Goal: Contribute content: Contribute content

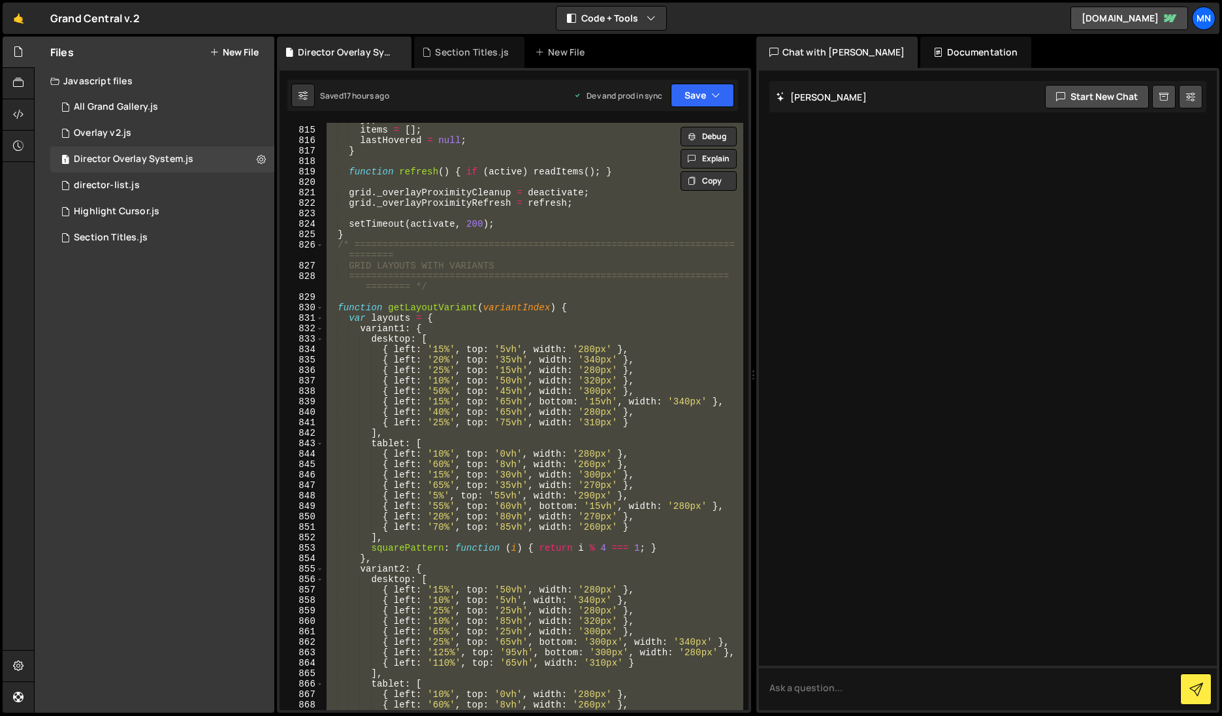
scroll to position [6369, 0]
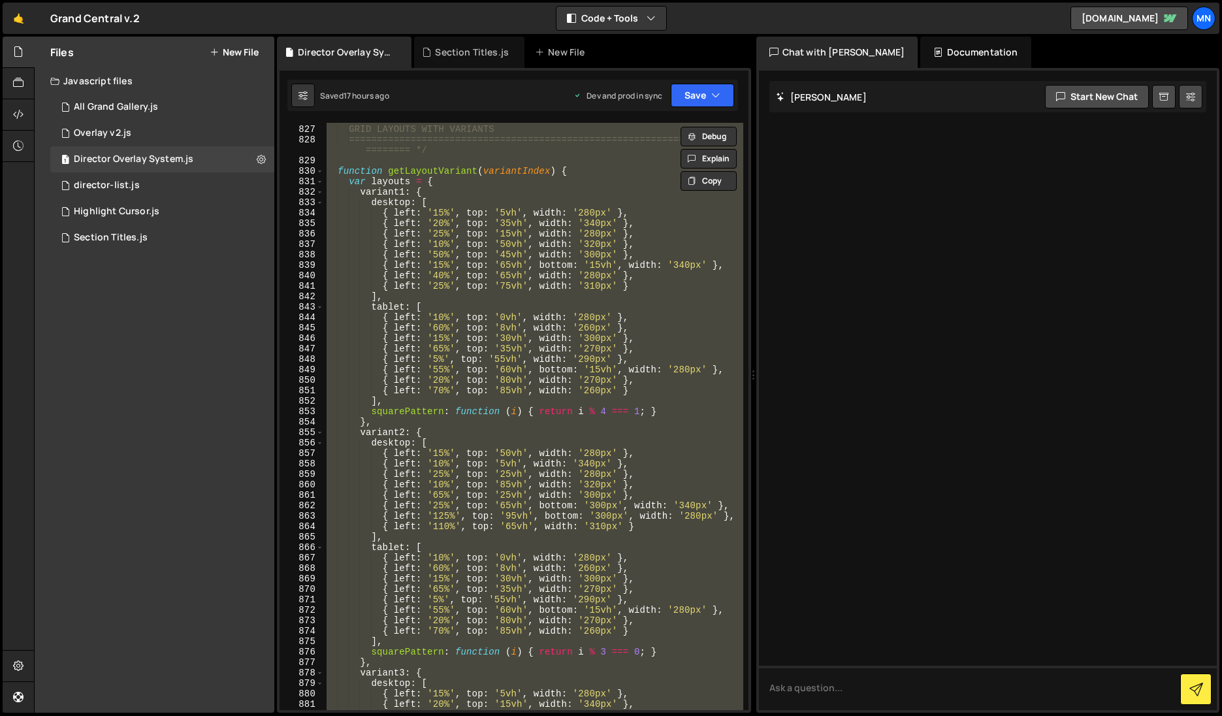
click at [550, 341] on div "/* ==================================================================== =======…" at bounding box center [533, 416] width 419 height 587
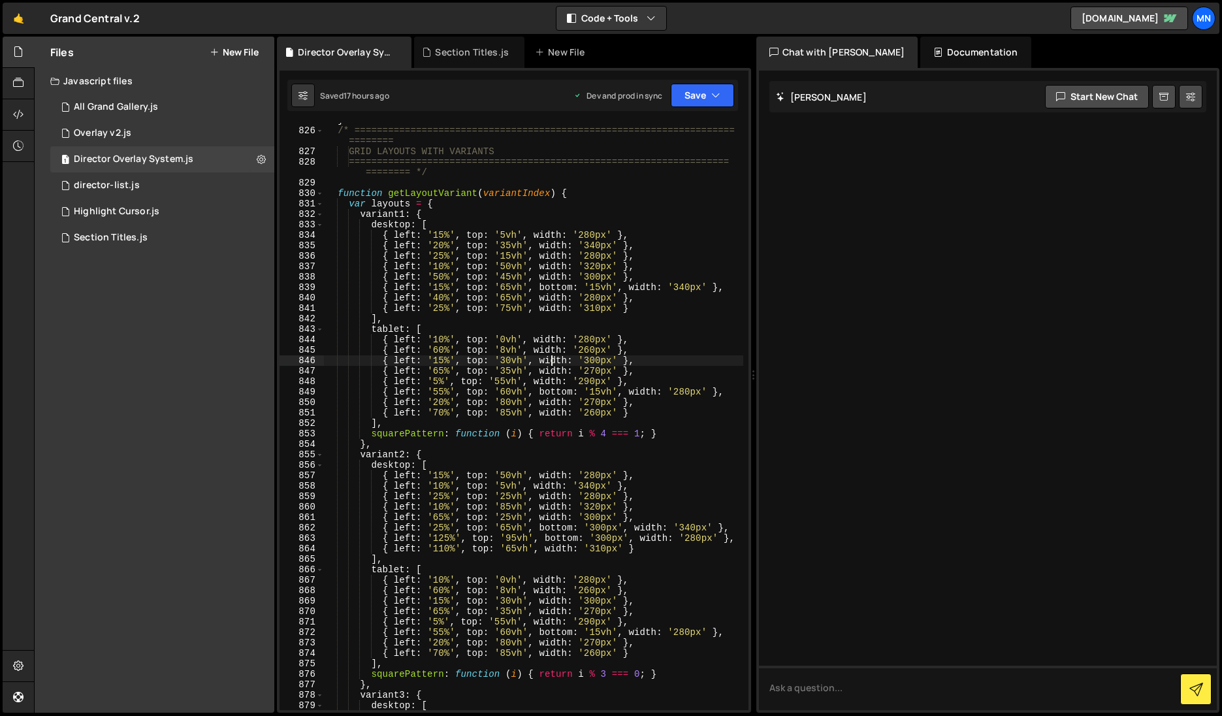
scroll to position [6353, 0]
click at [437, 391] on div "} /* ==================================================================== =====…" at bounding box center [533, 419] width 419 height 608
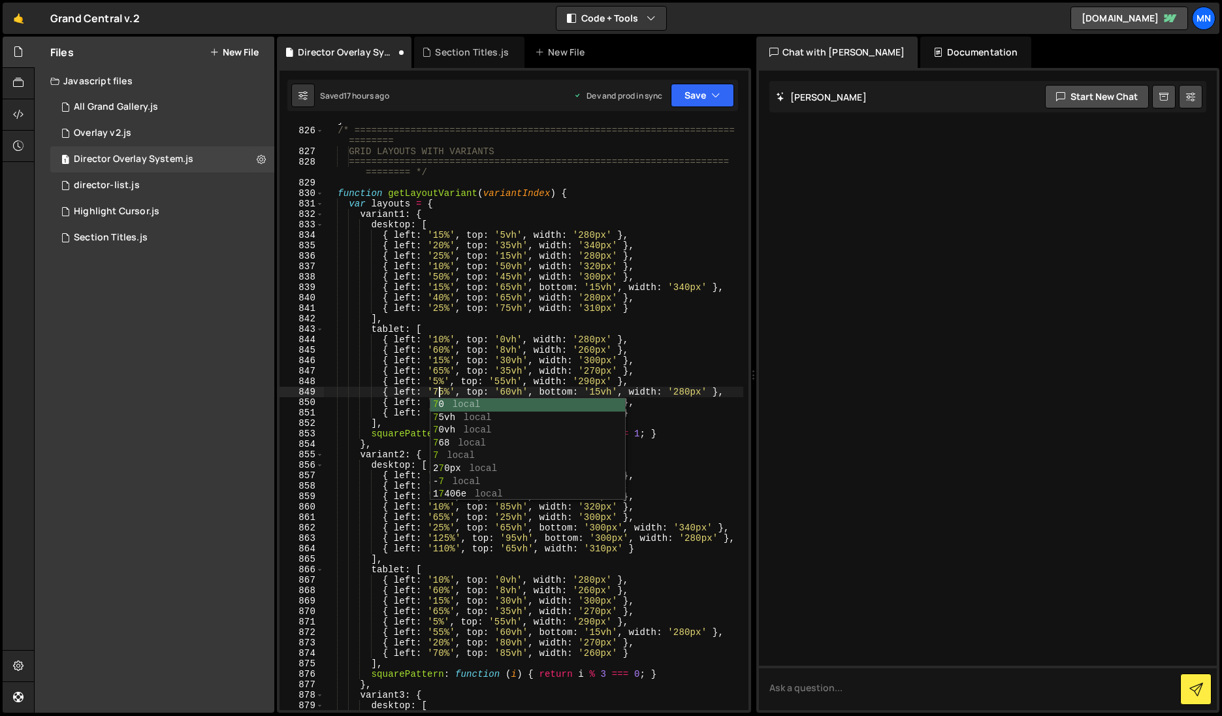
scroll to position [0, 8]
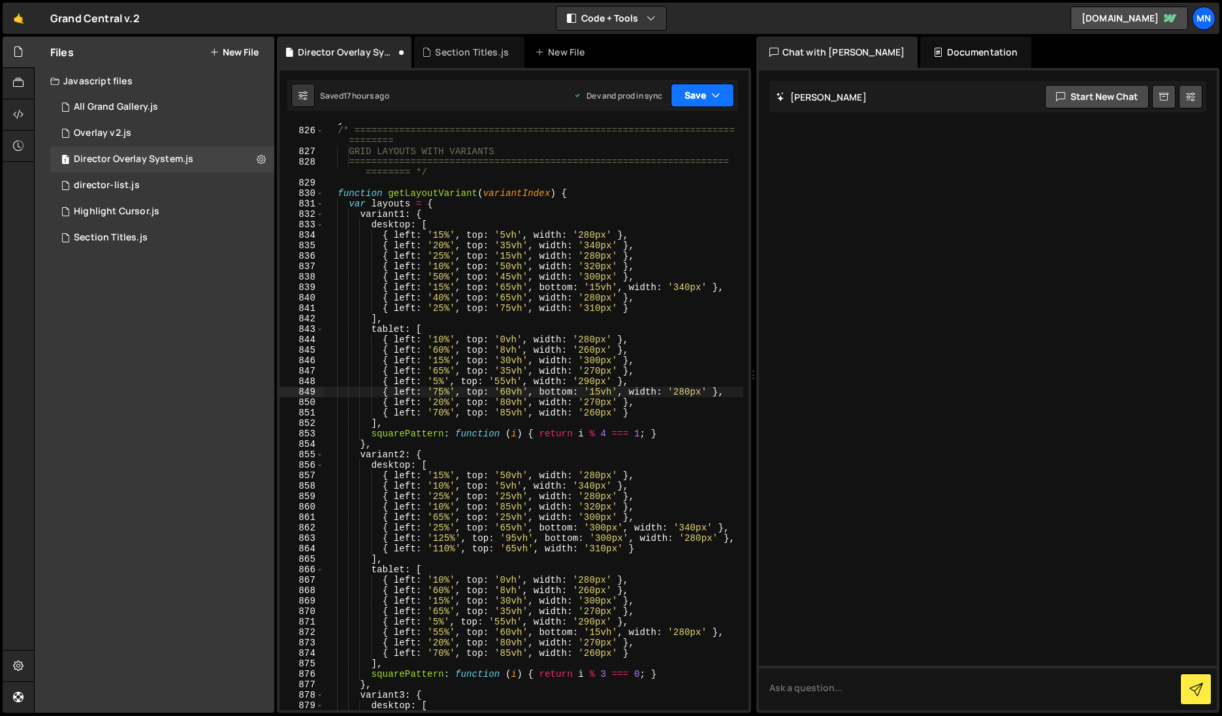
click at [709, 106] on button "Save" at bounding box center [702, 96] width 63 height 24
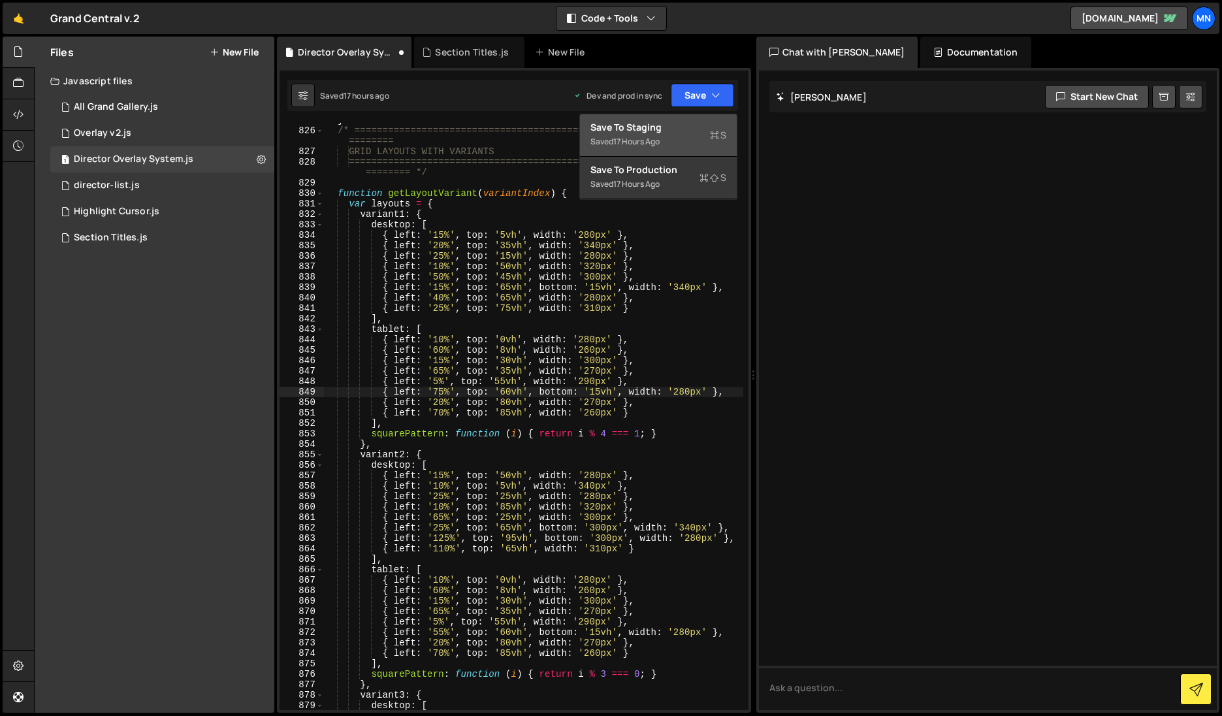
click at [692, 131] on div "Save to Staging S" at bounding box center [658, 127] width 136 height 13
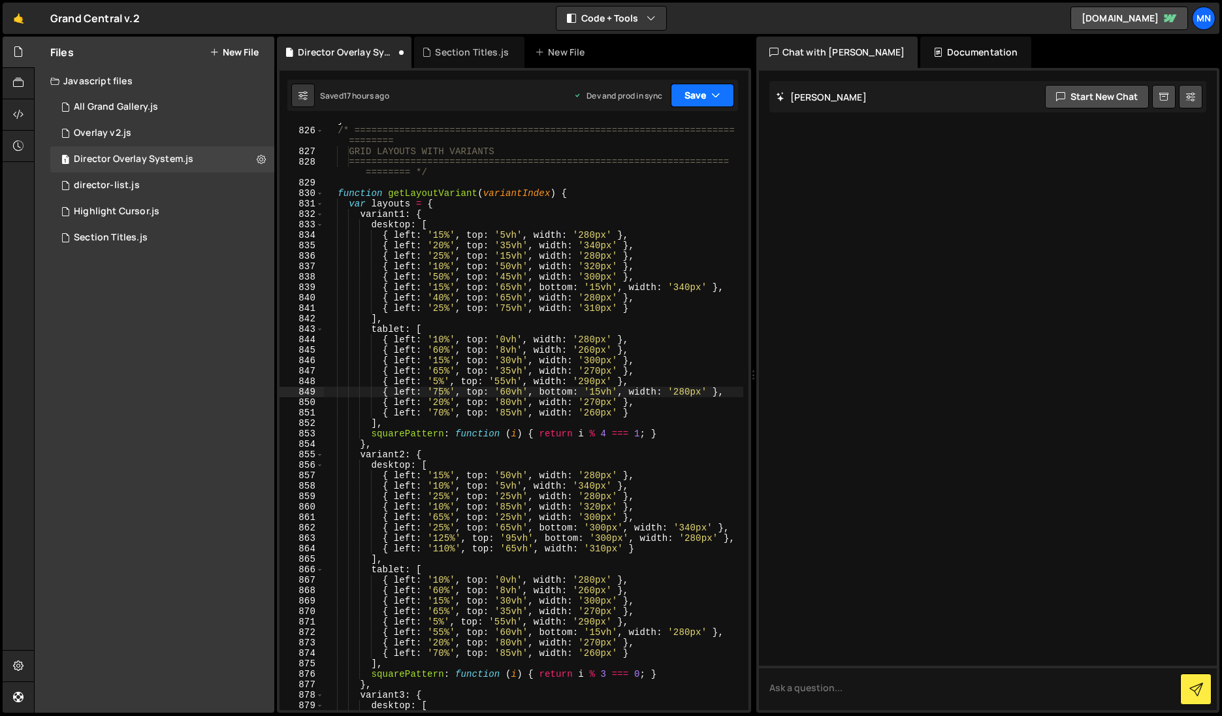
click at [704, 96] on button "Save" at bounding box center [702, 96] width 63 height 24
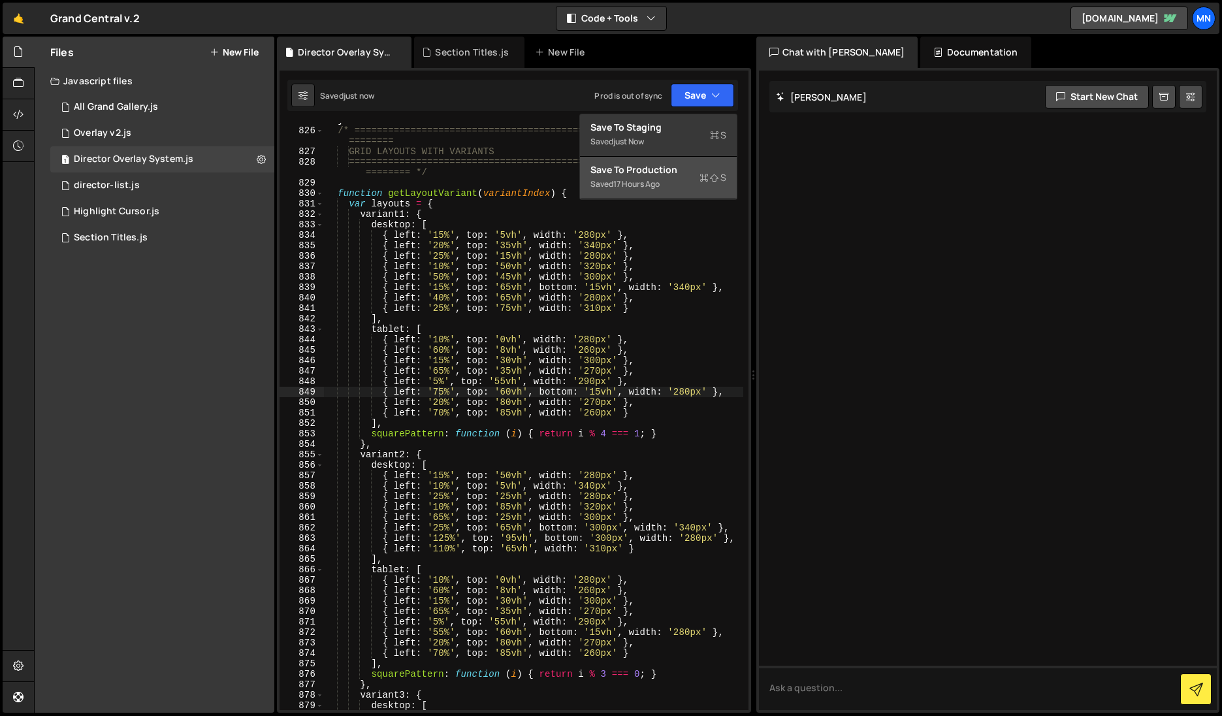
click at [695, 182] on div "Saved 17 hours ago" at bounding box center [658, 184] width 136 height 16
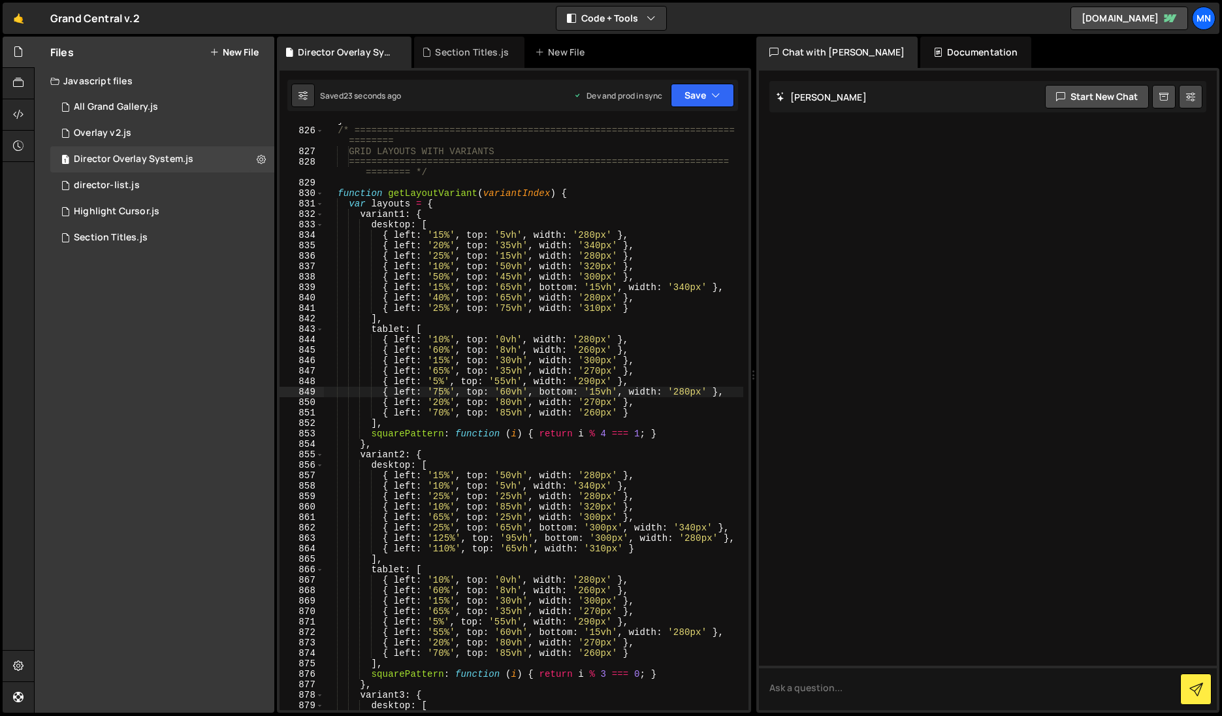
click at [440, 394] on div "} /* ==================================================================== =====…" at bounding box center [533, 419] width 419 height 608
click at [438, 391] on div "} /* ==================================================================== =====…" at bounding box center [533, 419] width 419 height 608
click at [696, 347] on div "} /* ==================================================================== =====…" at bounding box center [533, 419] width 419 height 608
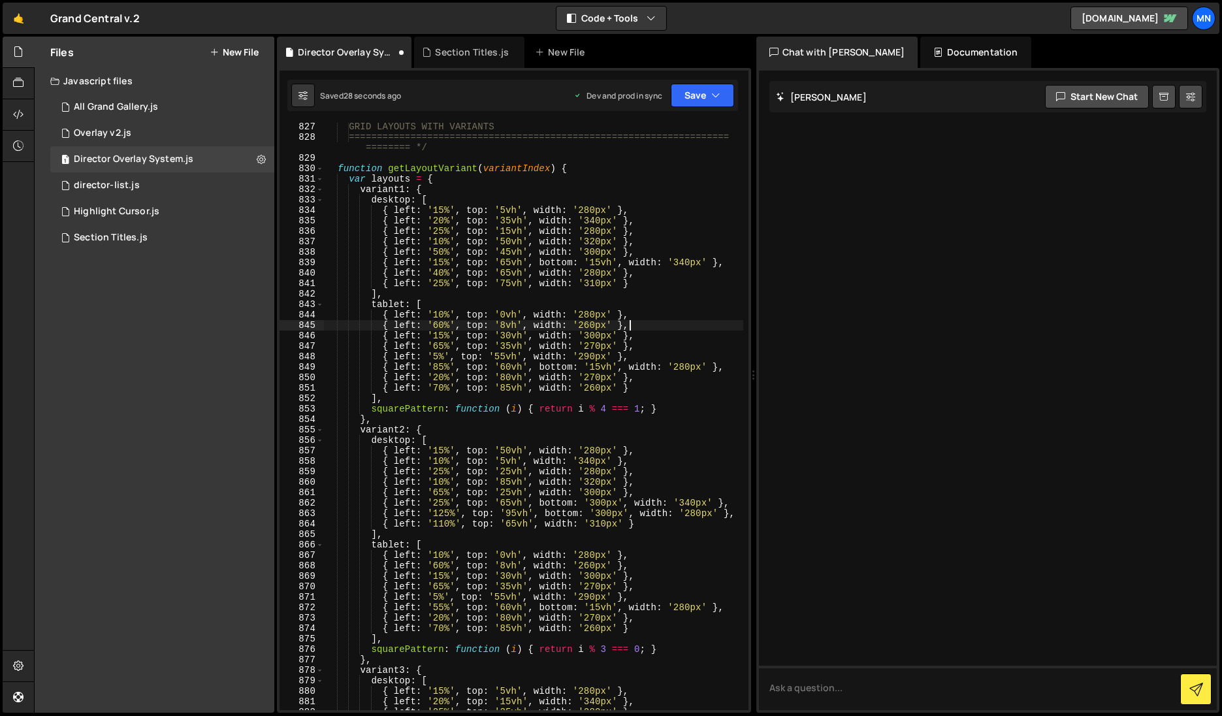
scroll to position [6372, 0]
type textarea "{ left: '60%', top: '8vh', width: '260px' },"
click at [697, 94] on button "Save" at bounding box center [702, 96] width 63 height 24
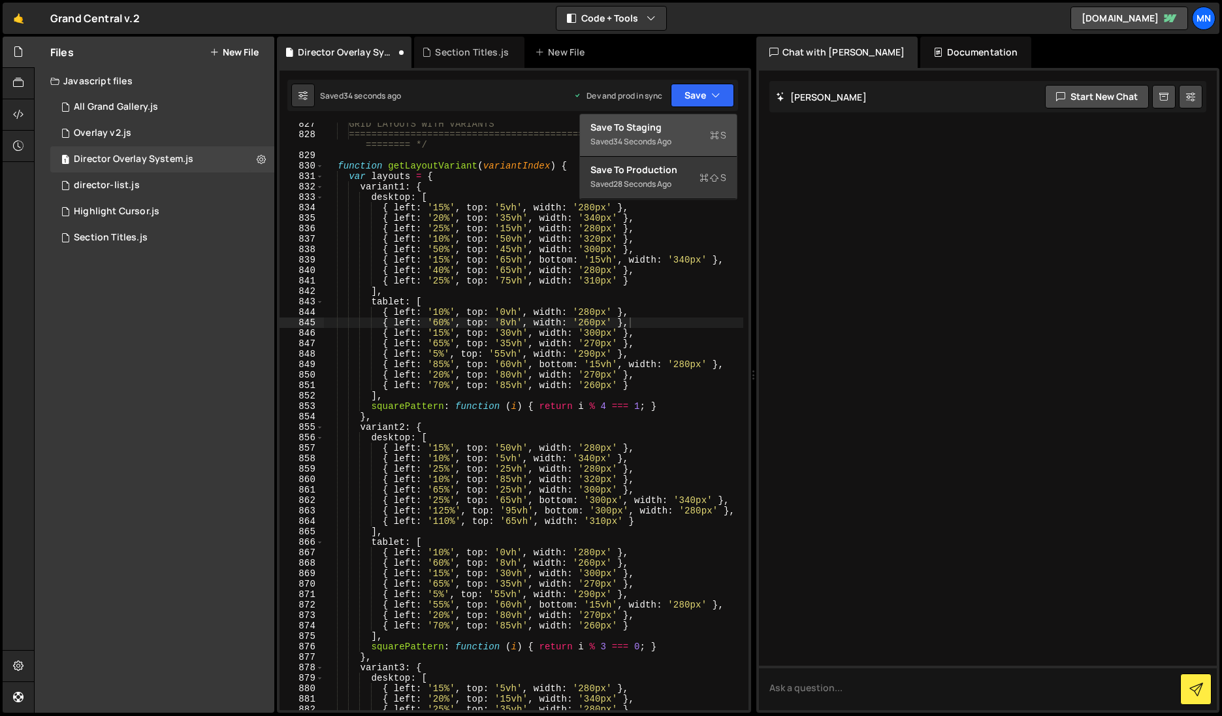
click at [674, 134] on div "Saved 34 seconds ago" at bounding box center [658, 142] width 136 height 16
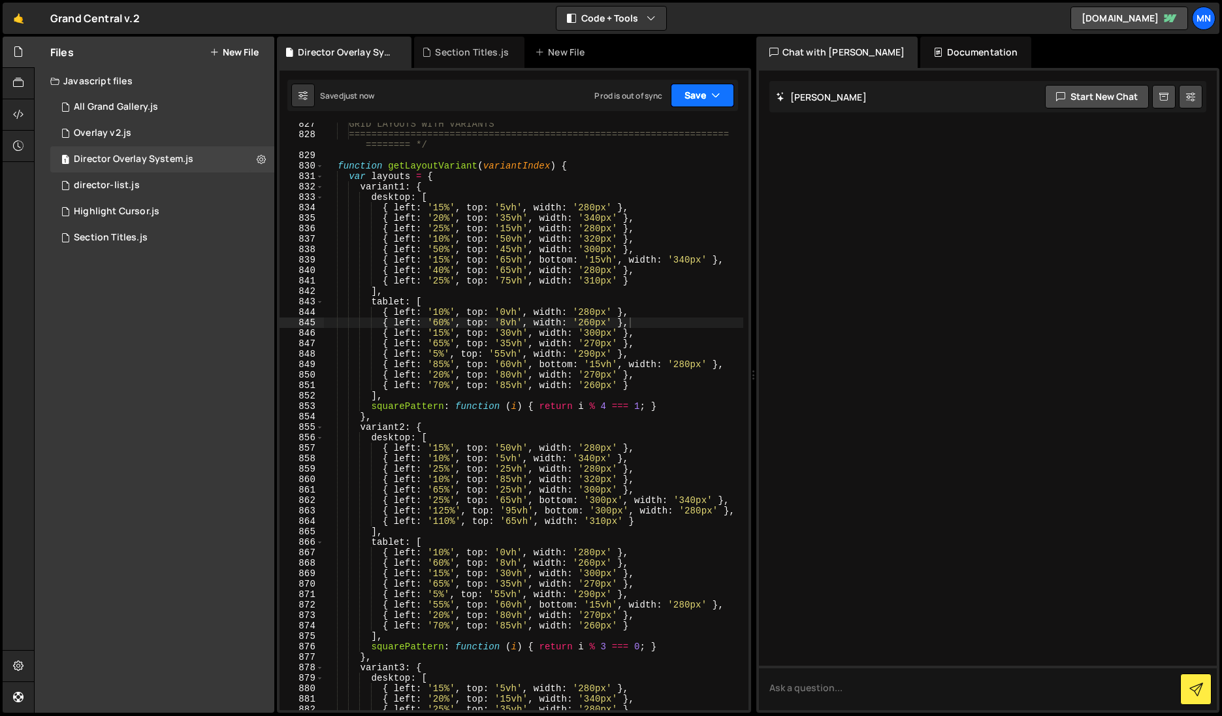
click at [716, 98] on icon "button" at bounding box center [715, 95] width 9 height 13
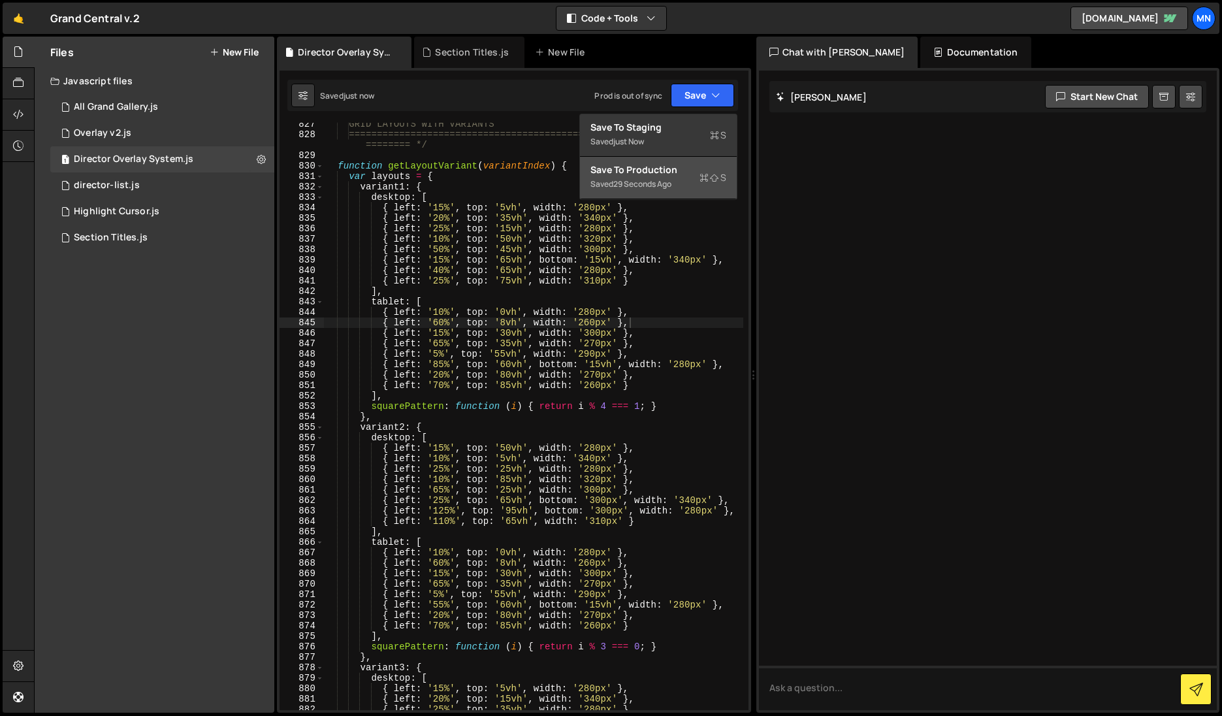
click at [671, 172] on div "Save to Production S" at bounding box center [658, 169] width 136 height 13
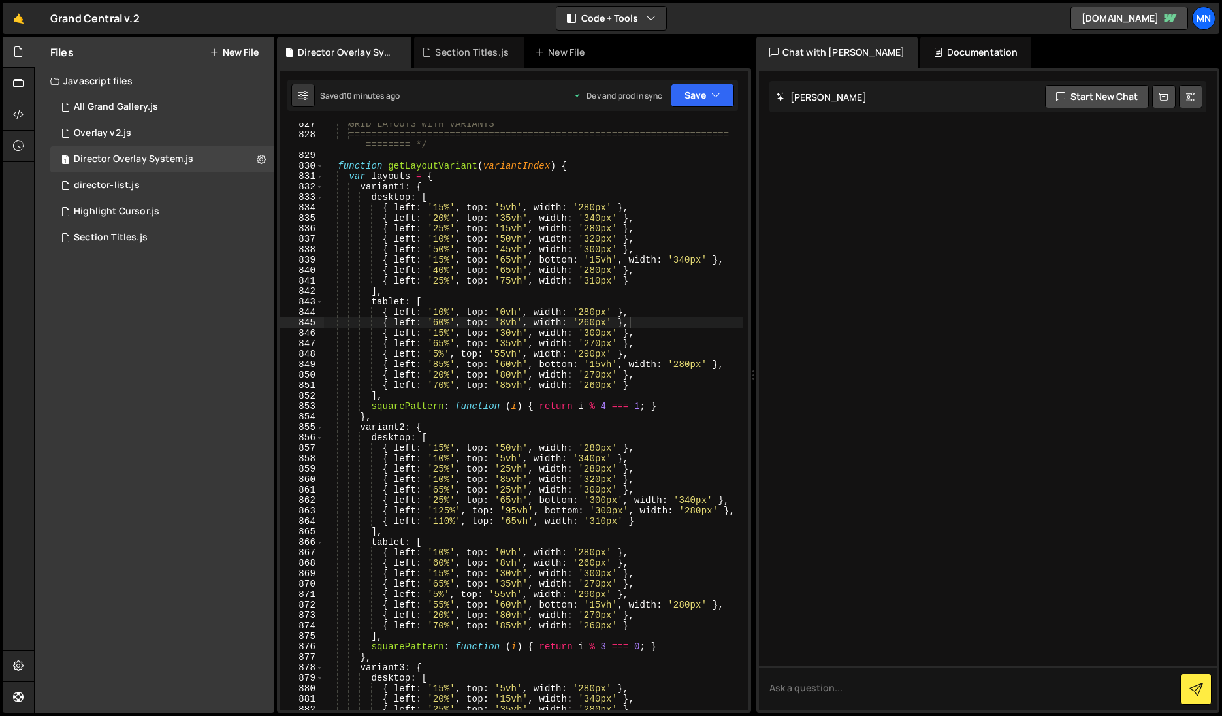
drag, startPoint x: 101, startPoint y: 238, endPoint x: 184, endPoint y: 251, distance: 84.7
click at [100, 238] on div "Section Titles.js" at bounding box center [111, 238] width 74 height 12
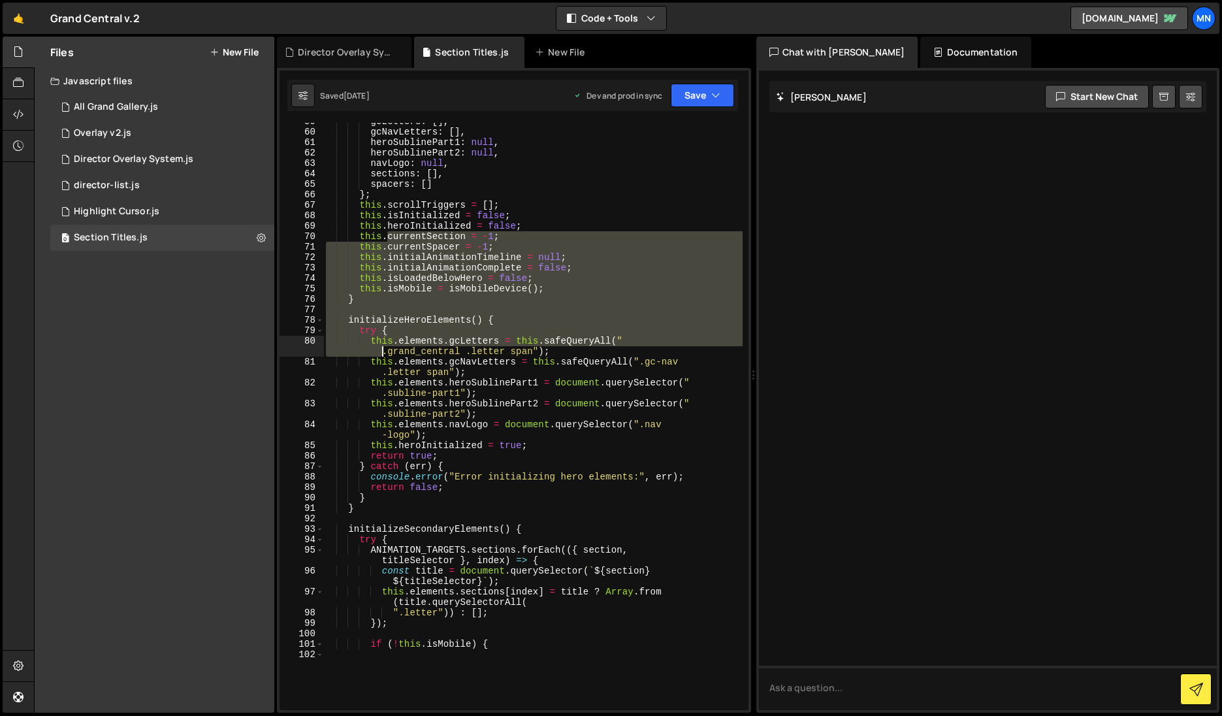
drag, startPoint x: 389, startPoint y: 693, endPoint x: 242, endPoint y: 276, distance: 442.9
click at [234, 268] on div "Files New File Javascript files 1 All Grand Gallery.js 0 0 Overlay v2.js 0 1 Di…" at bounding box center [628, 375] width 1188 height 676
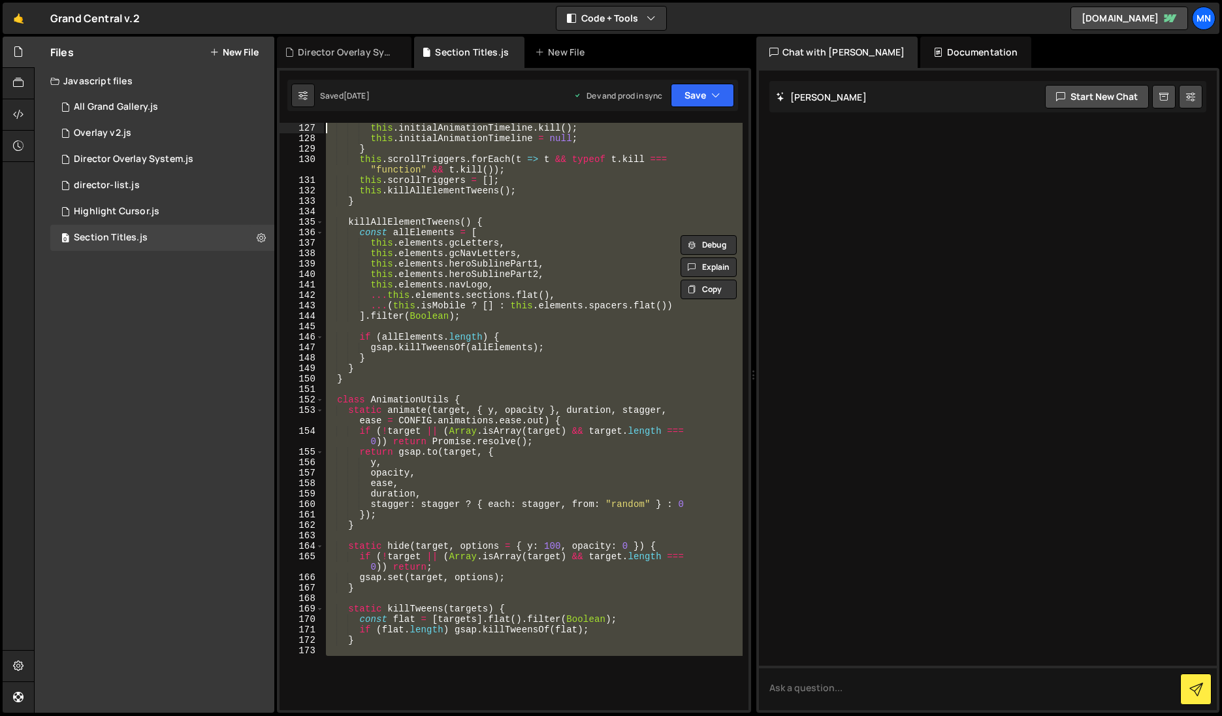
scroll to position [0, 0]
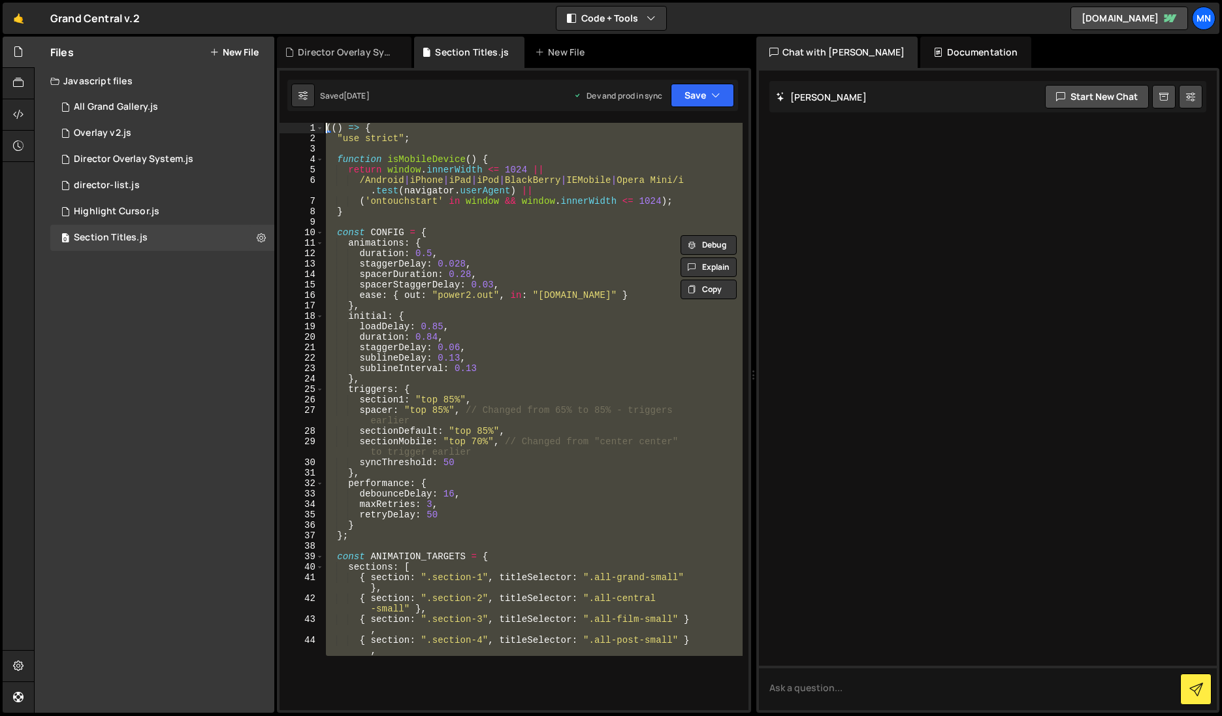
drag, startPoint x: 362, startPoint y: 682, endPoint x: 291, endPoint y: -113, distance: 797.8
click at [291, 0] on html "Projects [GEOGRAPHIC_DATA] Blog [GEOGRAPHIC_DATA] Projects Your Teams Invite te…" at bounding box center [611, 358] width 1222 height 716
paste textarea "})()"
type textarea "})();"
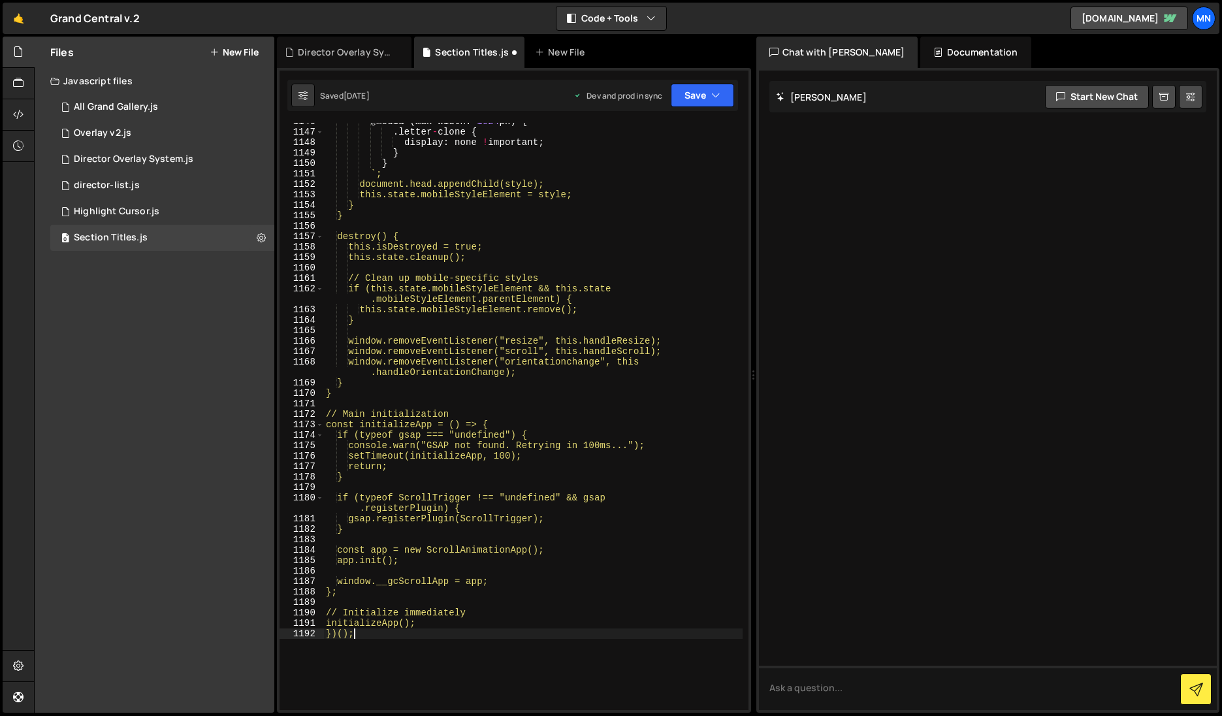
scroll to position [13597, 0]
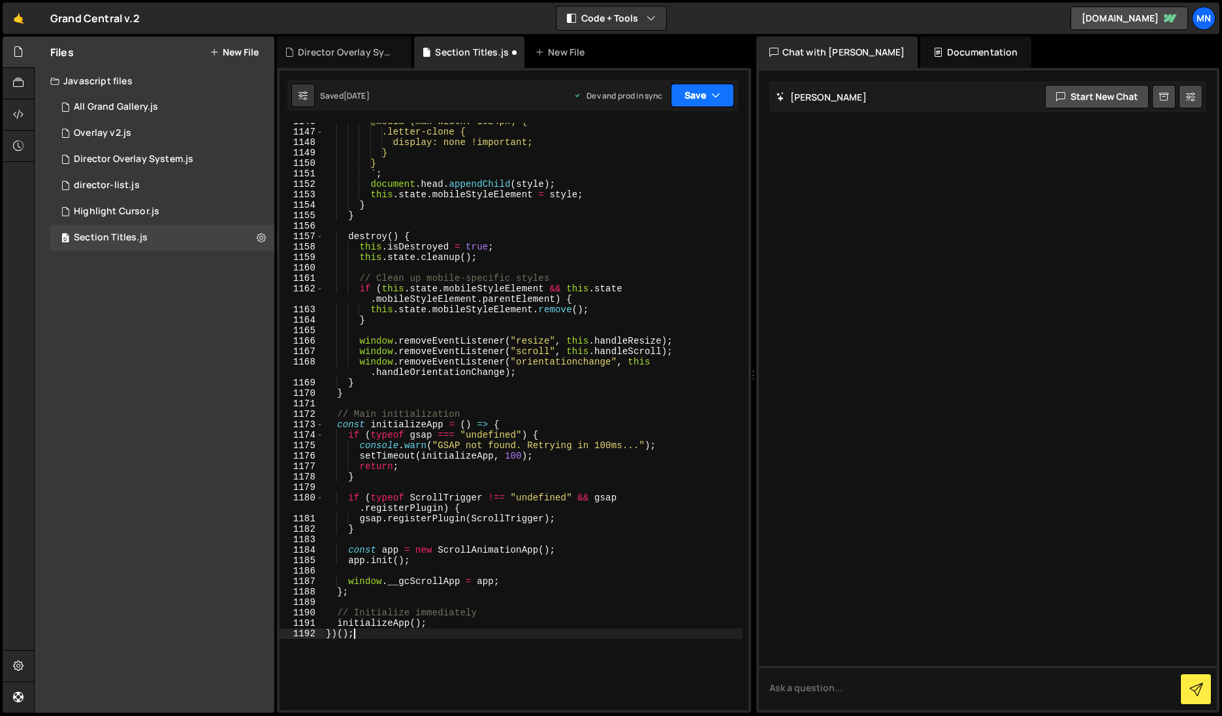
click at [708, 91] on button "Save" at bounding box center [702, 96] width 63 height 24
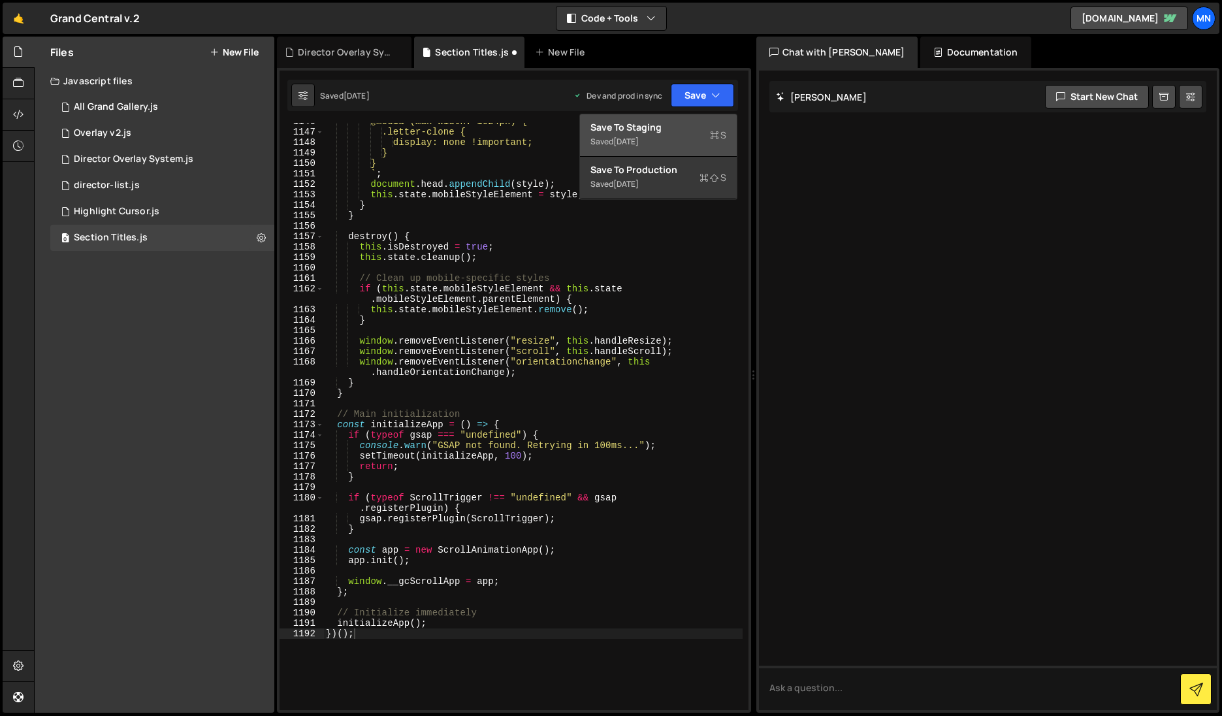
click at [693, 139] on div "Saved [DATE]" at bounding box center [658, 142] width 136 height 16
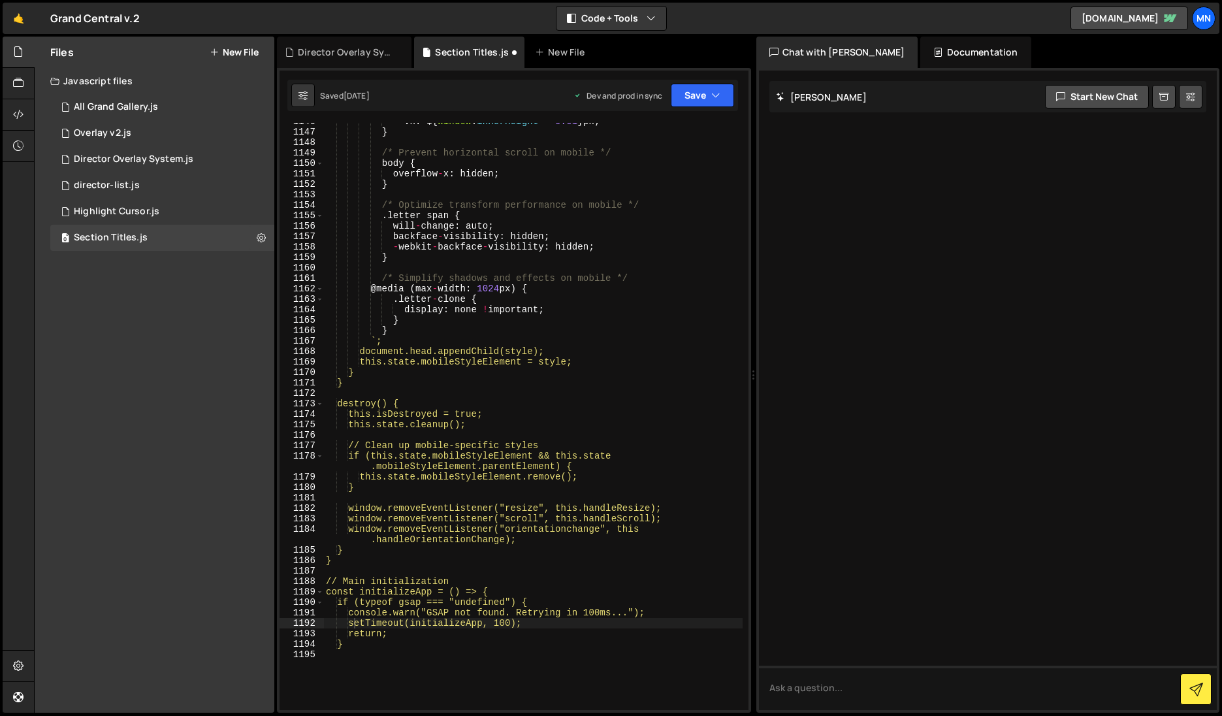
scroll to position [13566, 0]
click at [705, 91] on button "Save" at bounding box center [702, 96] width 63 height 24
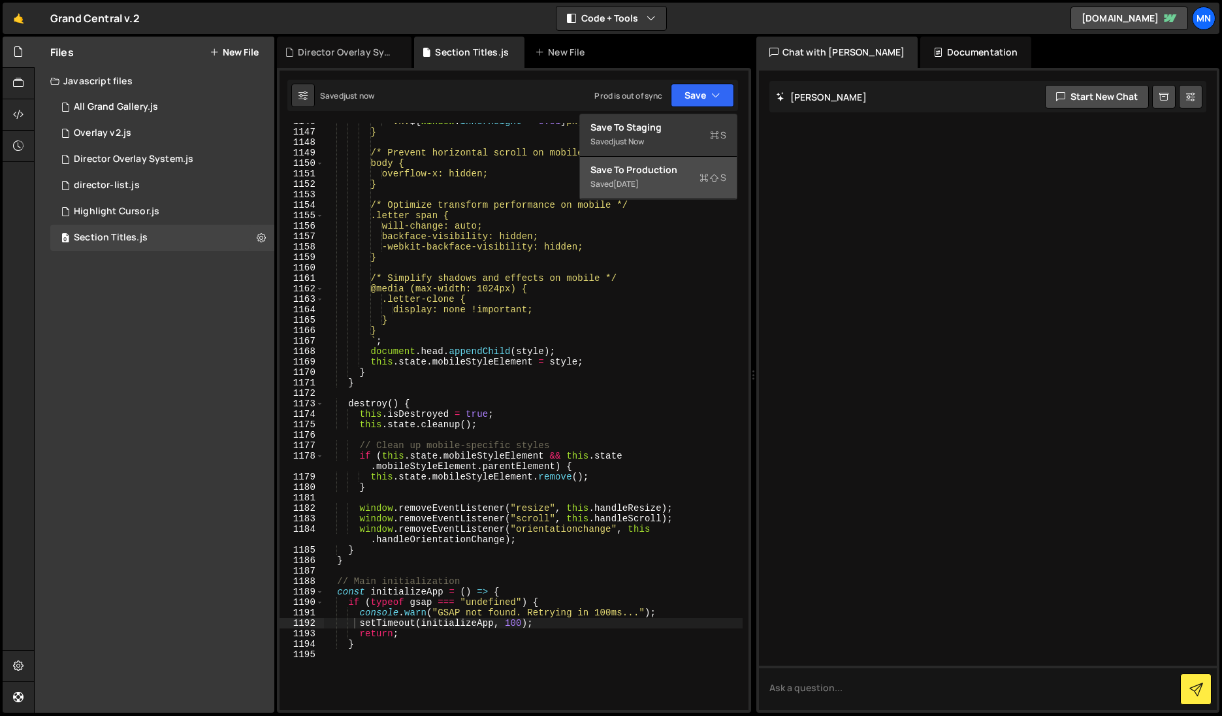
click at [686, 186] on div "Saved [DATE]" at bounding box center [658, 184] width 136 height 16
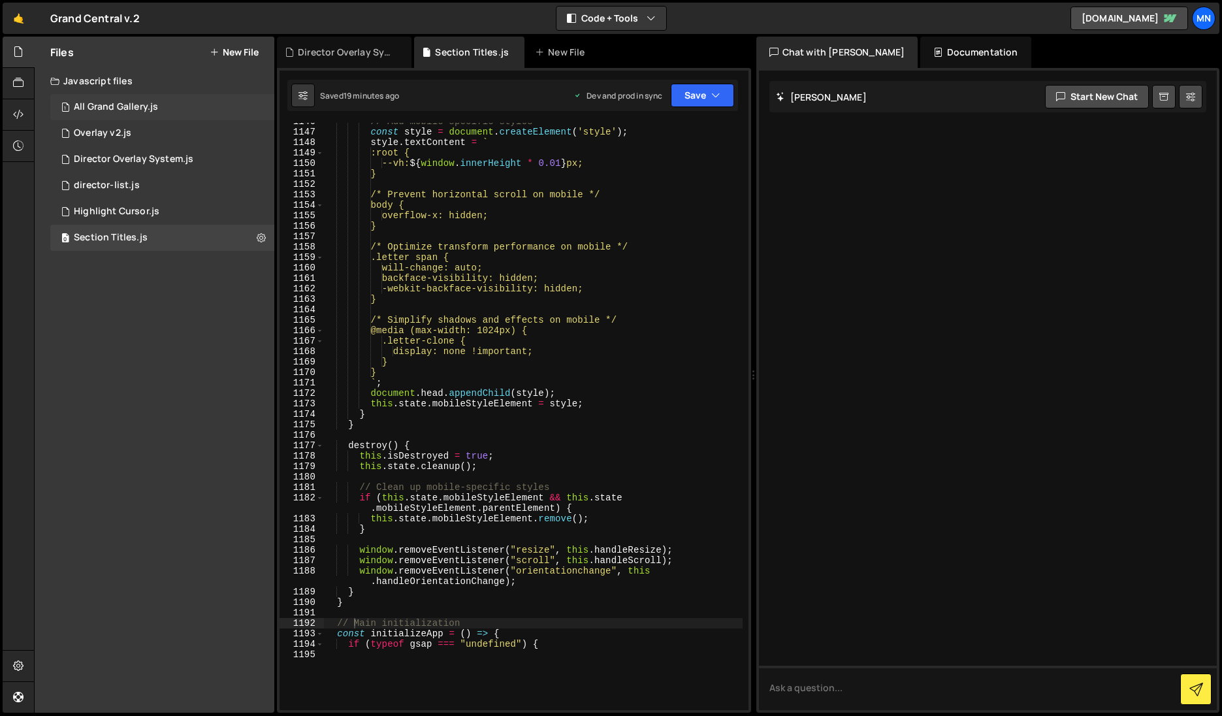
click at [124, 103] on div "All Grand Gallery.js" at bounding box center [116, 107] width 84 height 12
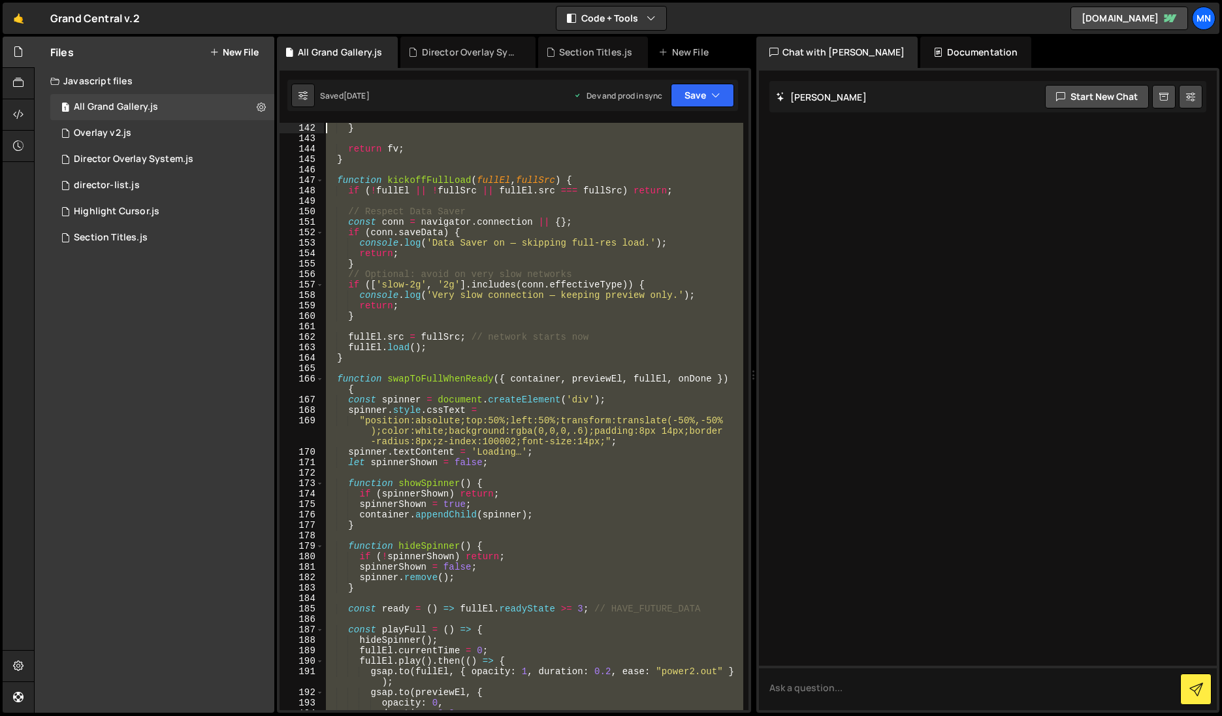
scroll to position [0, 0]
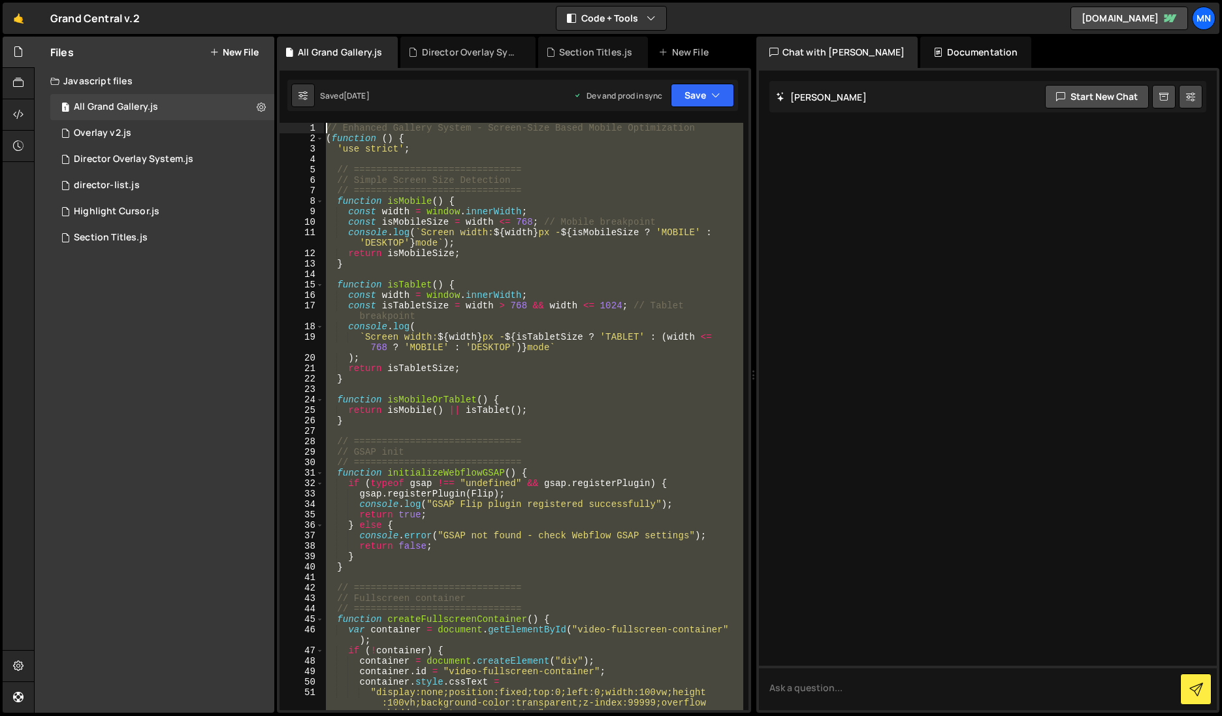
drag, startPoint x: 356, startPoint y: 639, endPoint x: 277, endPoint y: -163, distance: 805.0
click at [277, 0] on html "Projects [GEOGRAPHIC_DATA] Blog [GEOGRAPHIC_DATA] Projects Your Teams Invite te…" at bounding box center [611, 358] width 1222 height 716
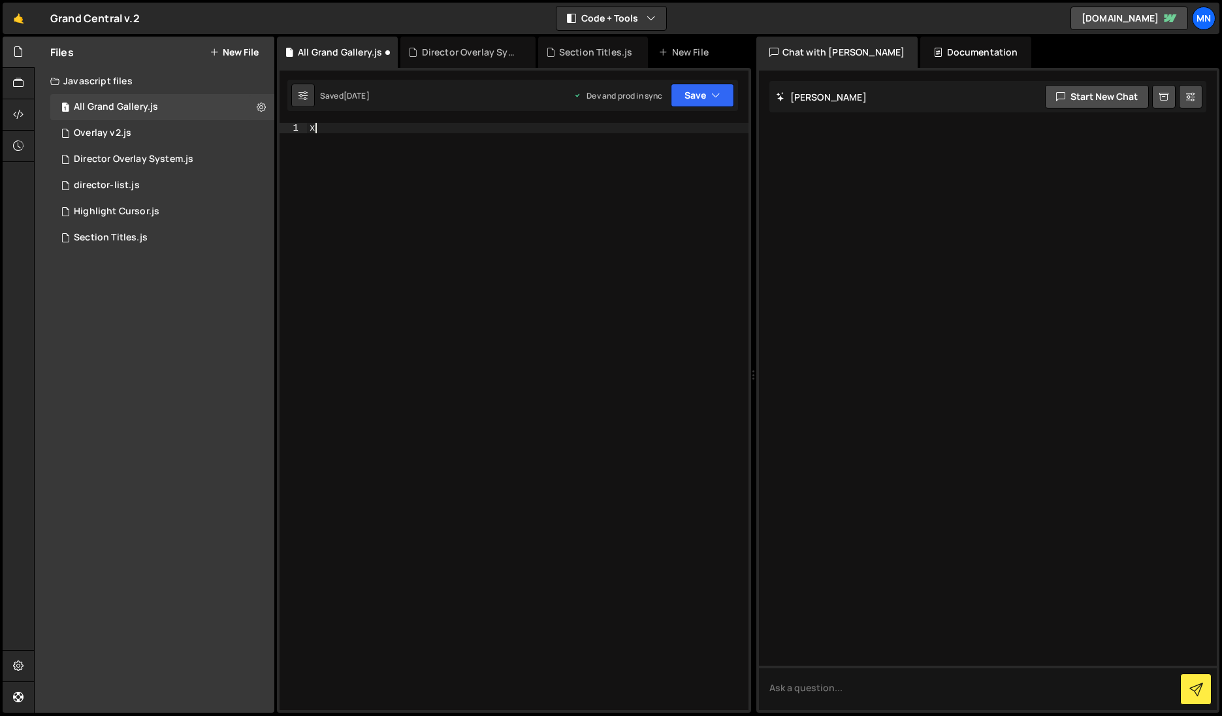
drag, startPoint x: 424, startPoint y: 249, endPoint x: 474, endPoint y: 297, distance: 69.3
click at [426, 249] on div "x" at bounding box center [527, 427] width 441 height 608
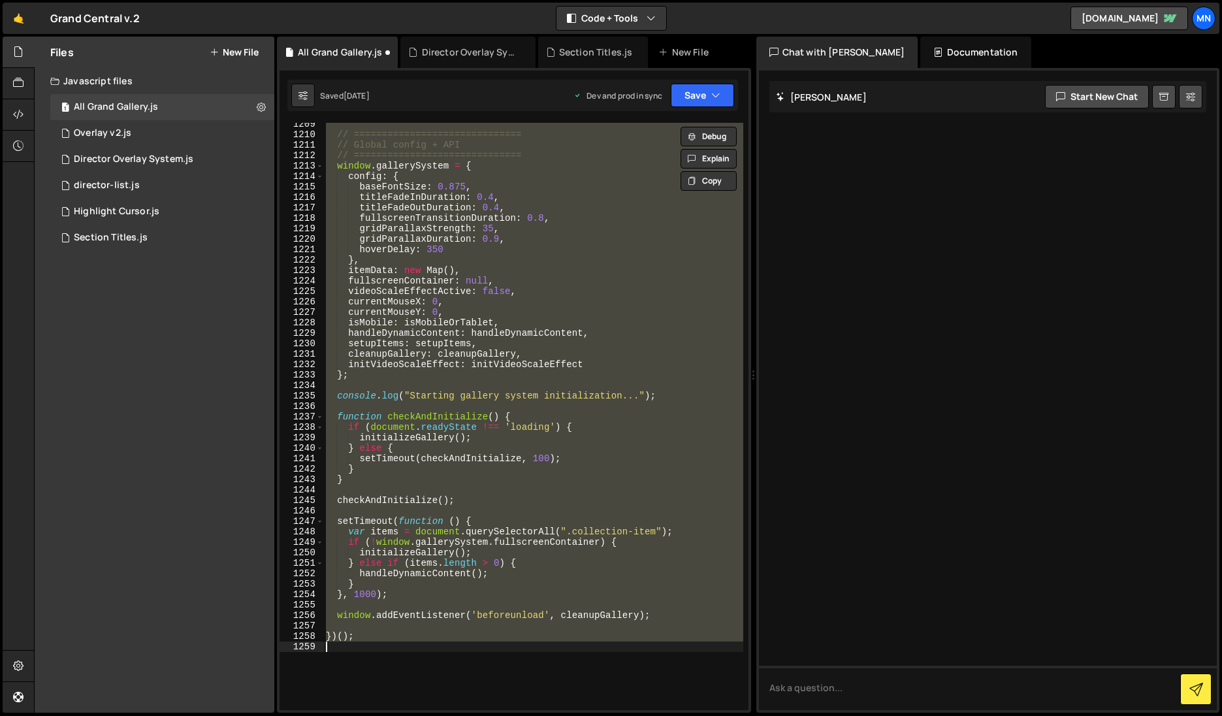
type textarea "})();"
click at [215, 51] on icon at bounding box center [214, 52] width 9 height 10
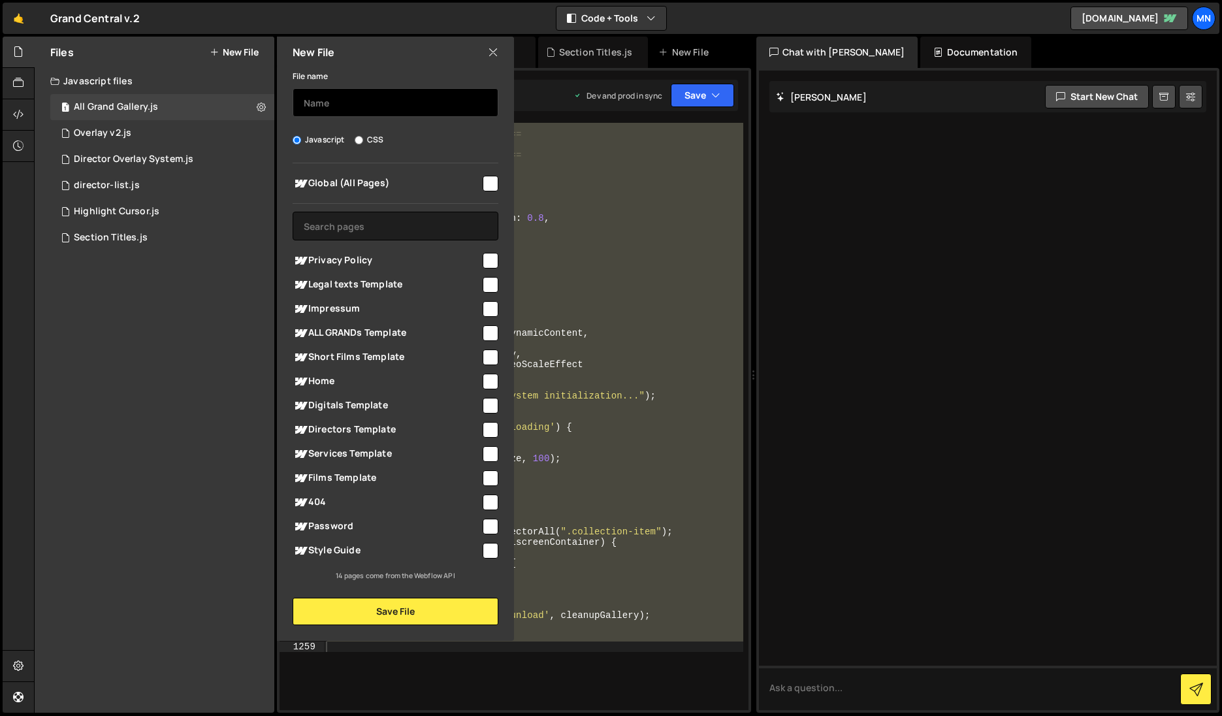
click at [372, 106] on input "text" at bounding box center [395, 102] width 206 height 29
type input "Mobile Film Effect"
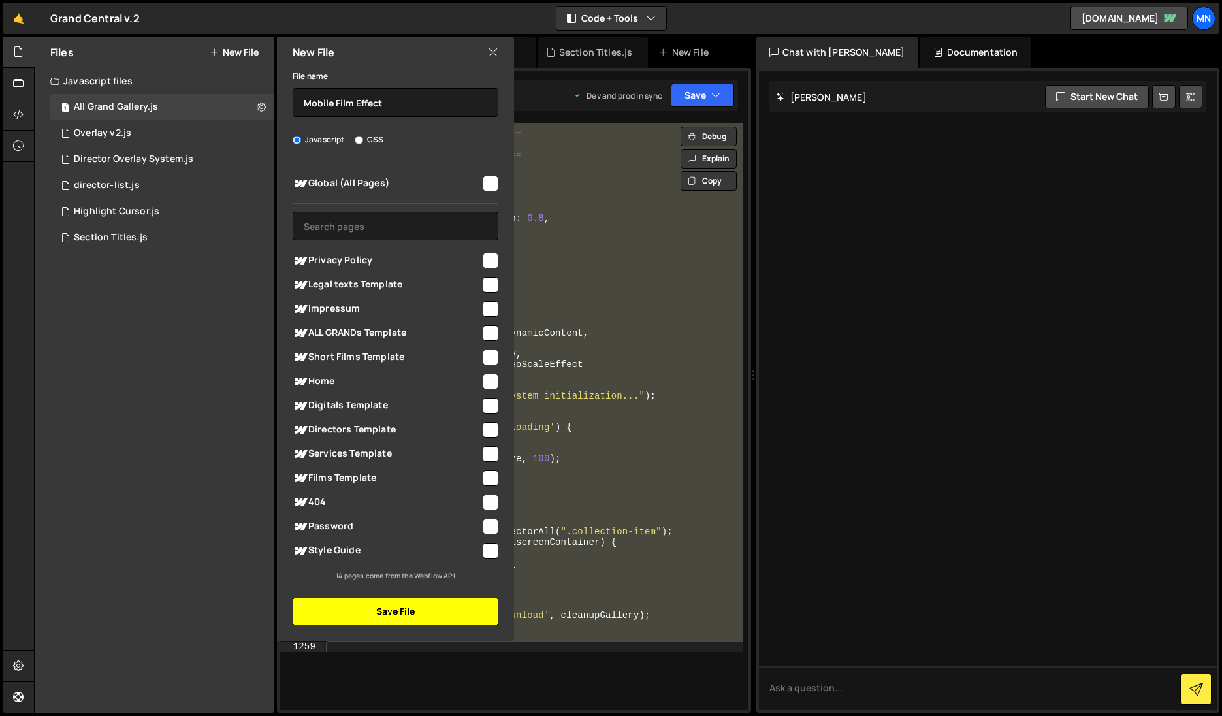
click at [398, 617] on button "Save File" at bounding box center [395, 610] width 206 height 27
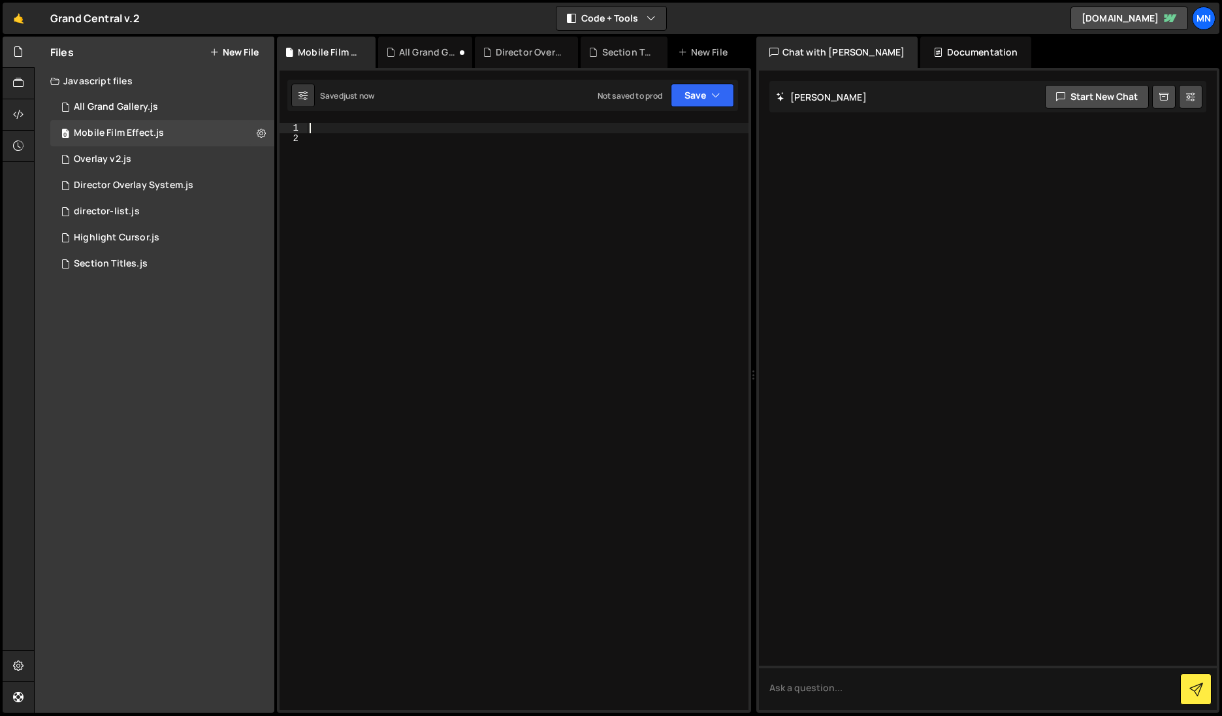
click at [321, 126] on div at bounding box center [527, 427] width 441 height 608
paste textarea "})();"
type textarea "})();"
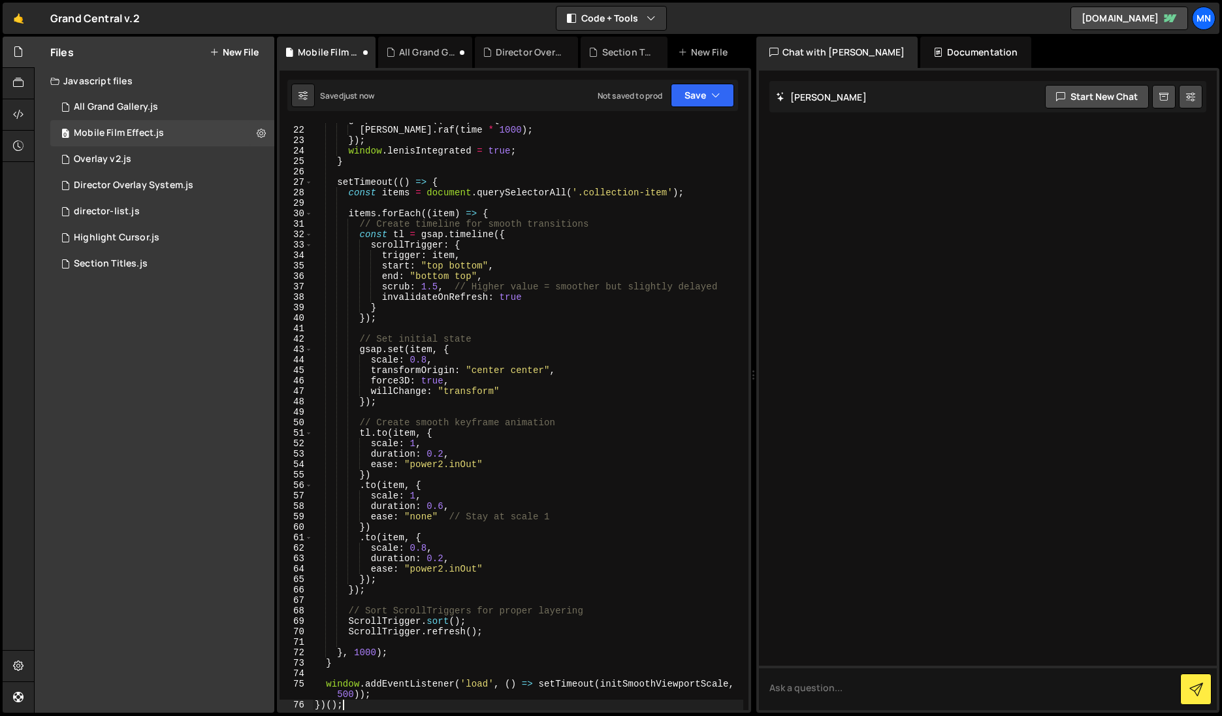
scroll to position [228, 0]
click at [694, 98] on button "Save" at bounding box center [702, 96] width 63 height 24
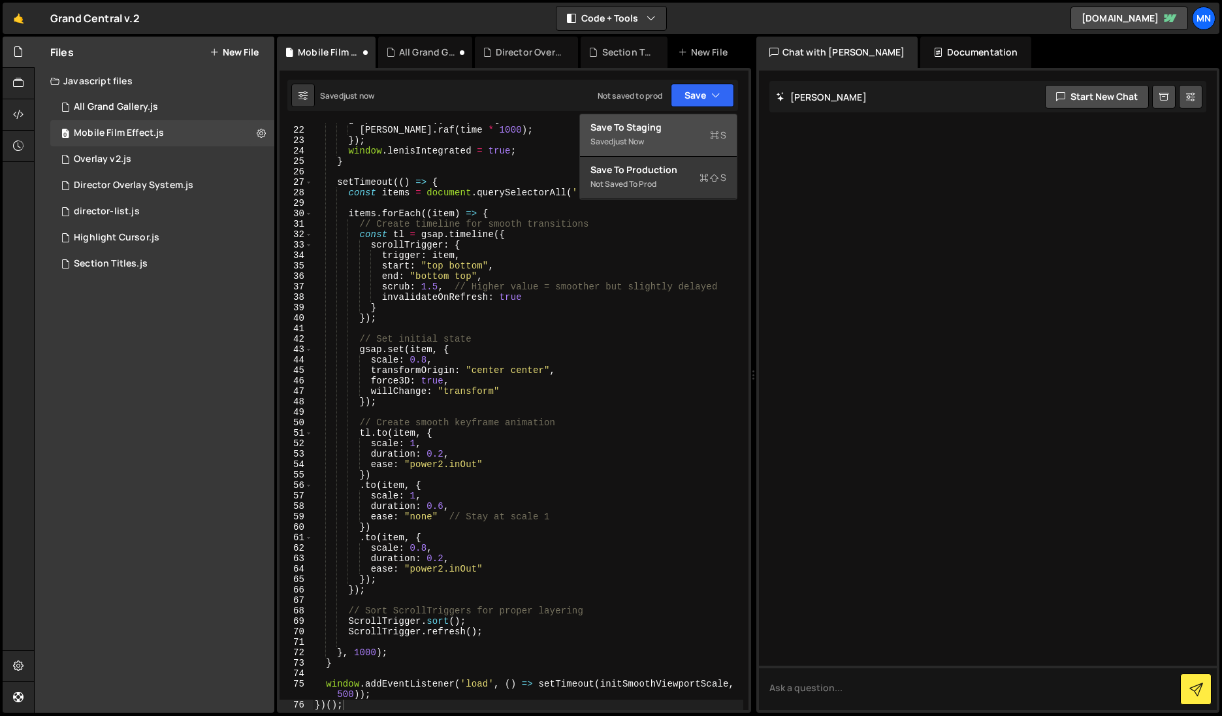
click at [679, 129] on div "Save to Staging S" at bounding box center [658, 127] width 136 height 13
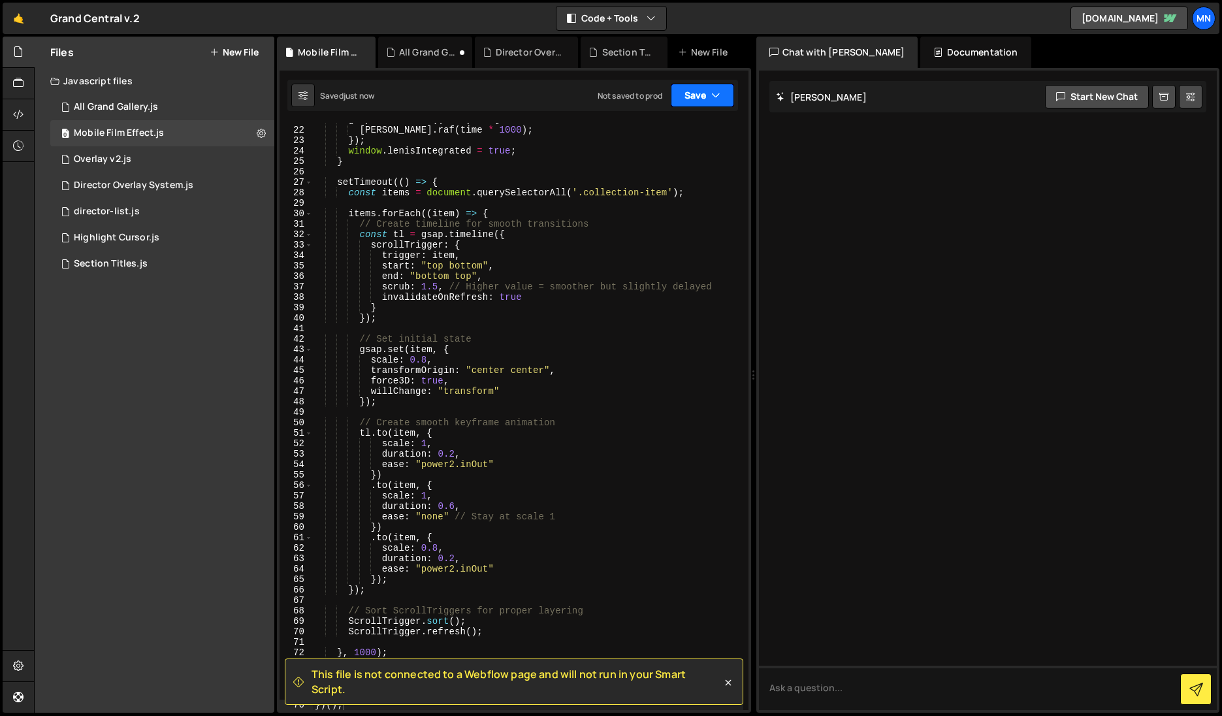
click at [704, 94] on button "Save" at bounding box center [702, 96] width 63 height 24
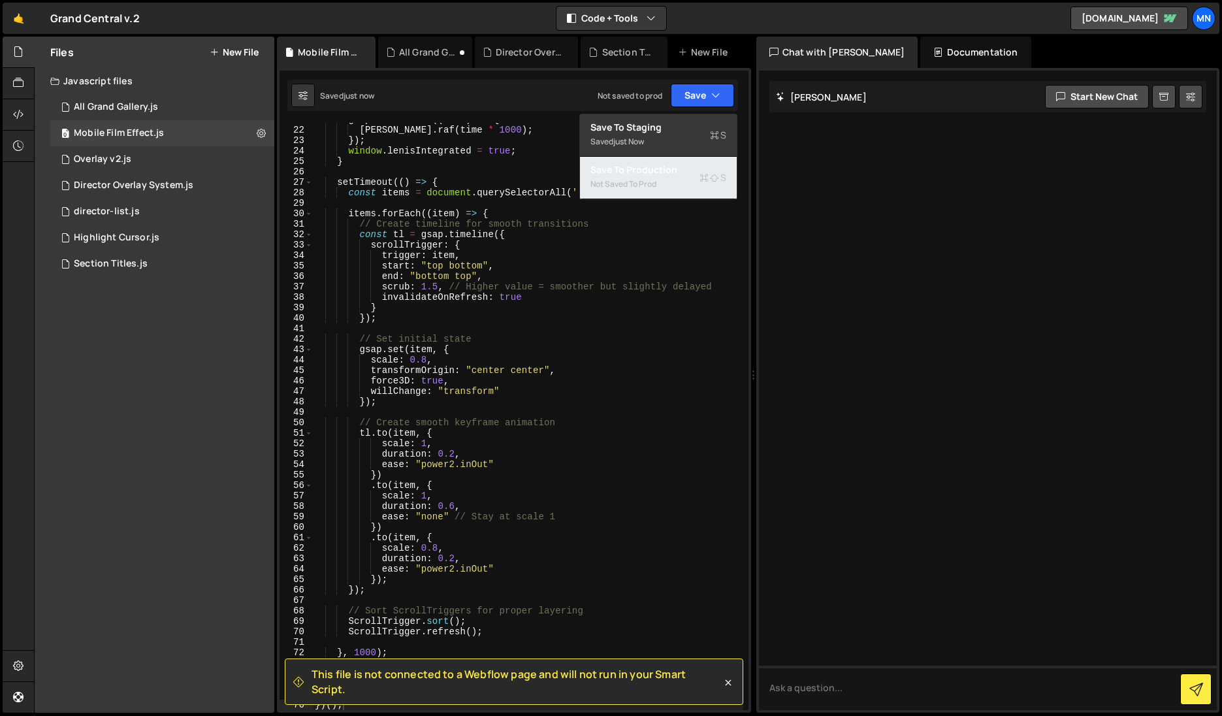
drag, startPoint x: 672, startPoint y: 171, endPoint x: 675, endPoint y: 178, distance: 7.3
click at [672, 171] on div "Save to Production S" at bounding box center [658, 169] width 136 height 13
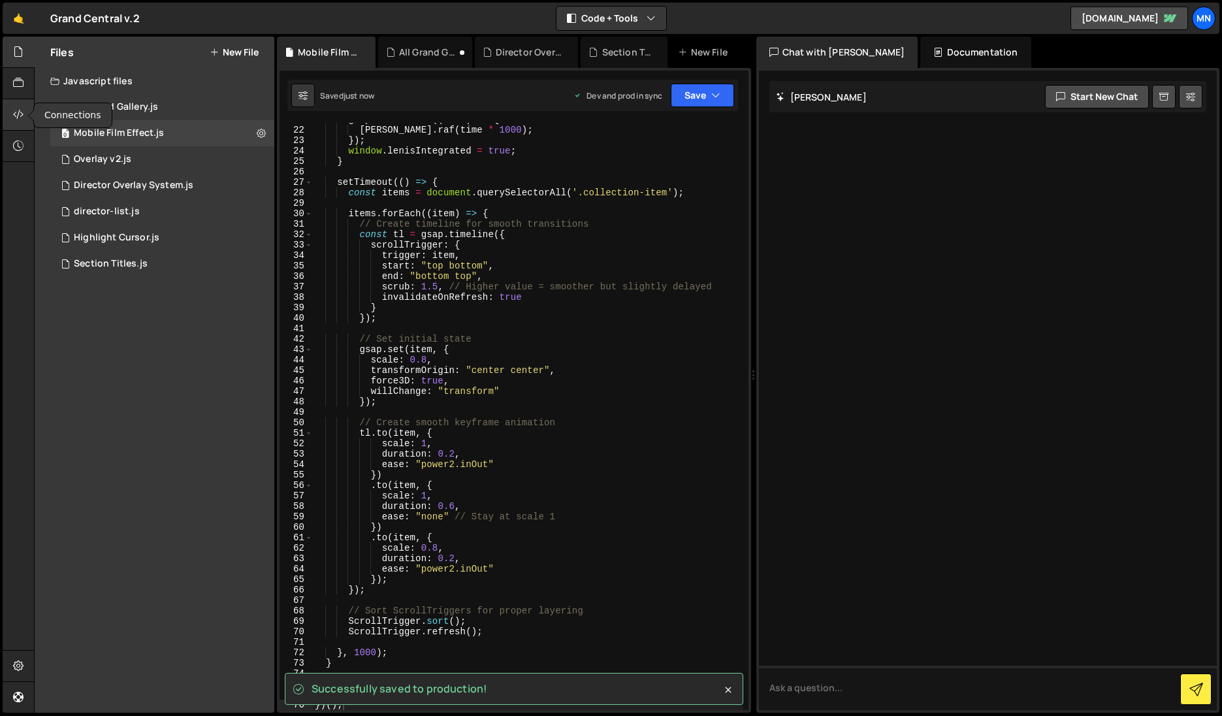
click at [18, 112] on icon at bounding box center [18, 114] width 10 height 14
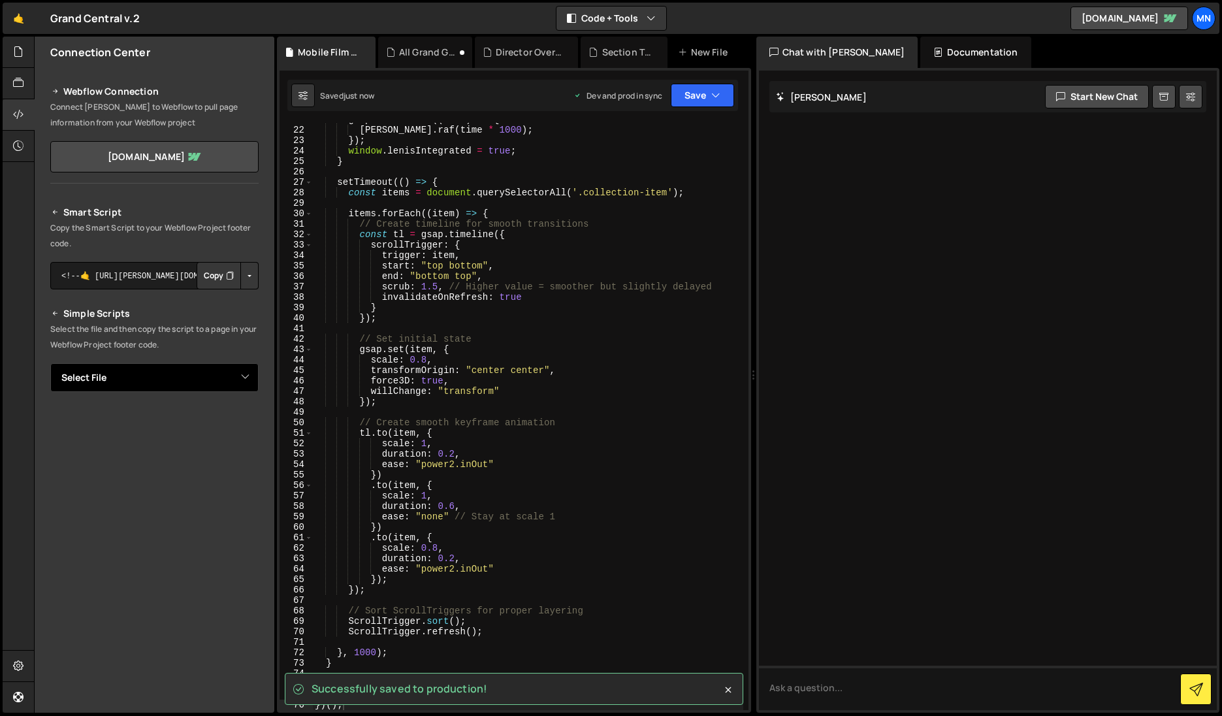
click at [218, 371] on select "Select File All Grand Gallery.js Overlay v2.js Director Overlay System.js direc…" at bounding box center [154, 377] width 208 height 29
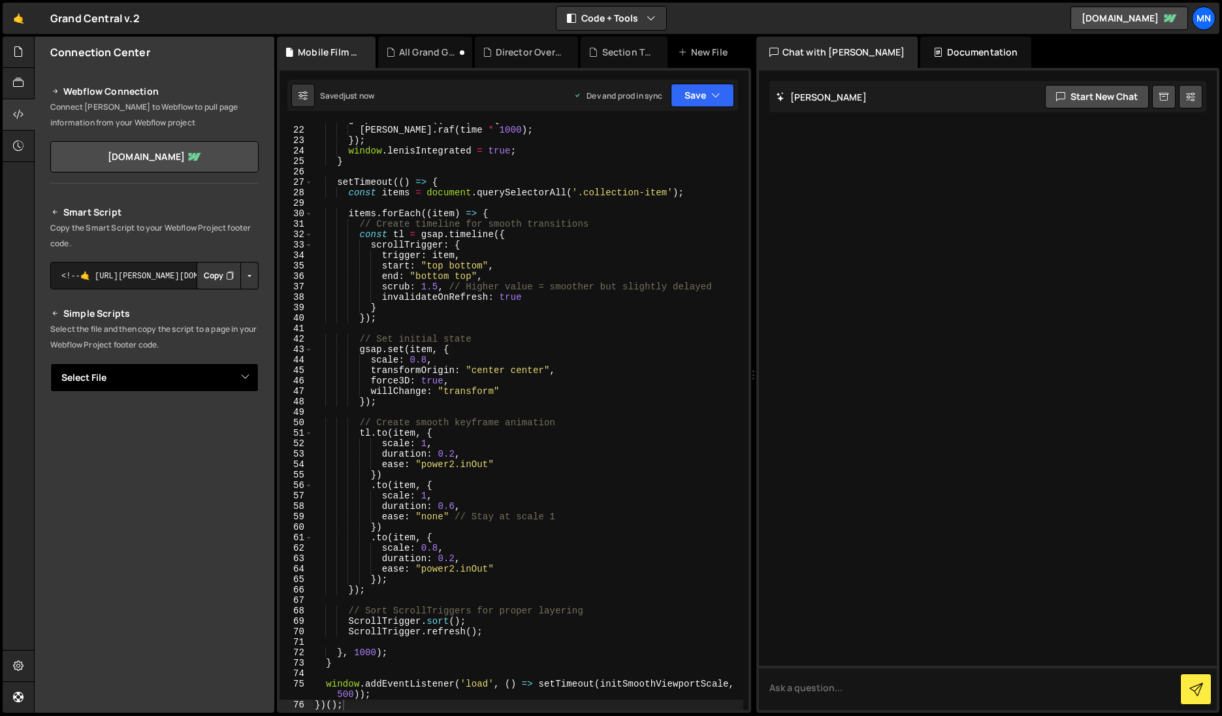
select select "47702"
click at [50, 363] on select "Select File All Grand Gallery.js Overlay v2.js Director Overlay System.js direc…" at bounding box center [154, 377] width 208 height 29
click at [245, 420] on button "Button group with nested dropdown" at bounding box center [249, 421] width 18 height 27
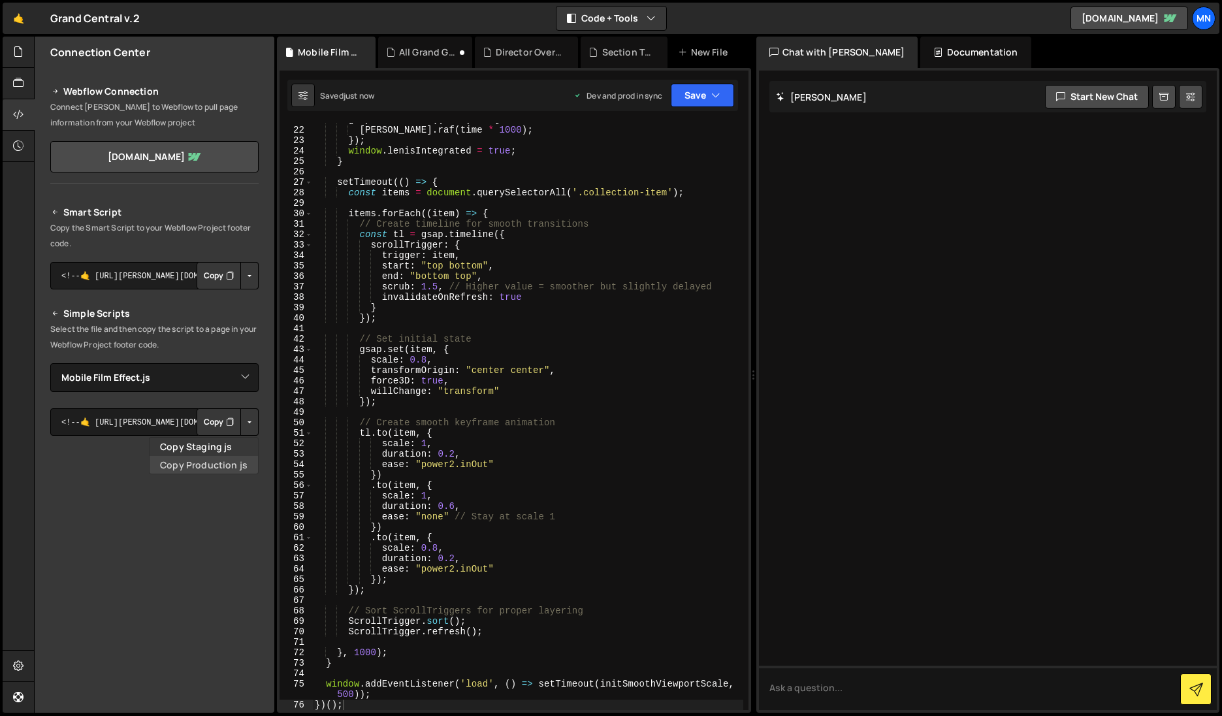
click at [221, 460] on link "Copy Production js" at bounding box center [204, 465] width 108 height 18
